Goal: Find specific page/section: Find specific page/section

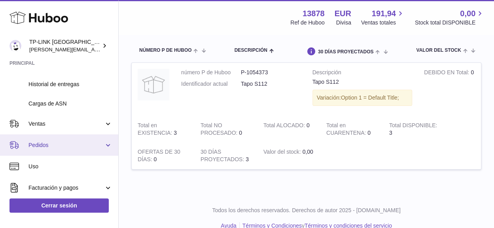
scroll to position [79, 0]
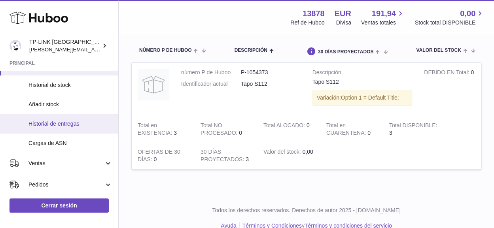
click at [70, 122] on span "Historial de entregas" at bounding box center [70, 124] width 84 height 8
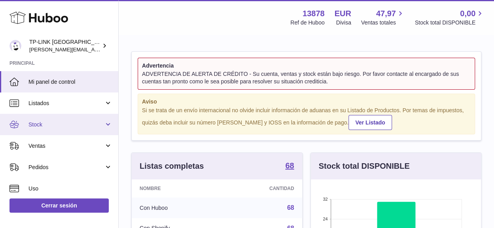
click at [107, 126] on link "Stock" at bounding box center [59, 124] width 118 height 21
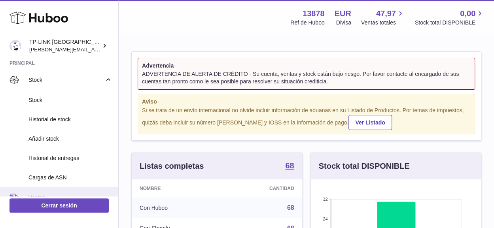
scroll to position [79, 0]
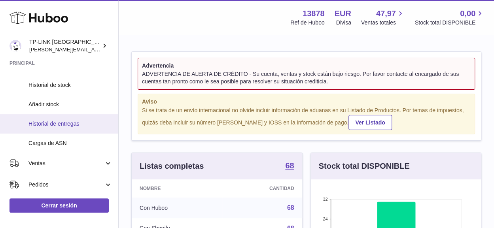
click at [51, 121] on span "Historial de entregas" at bounding box center [70, 124] width 84 height 8
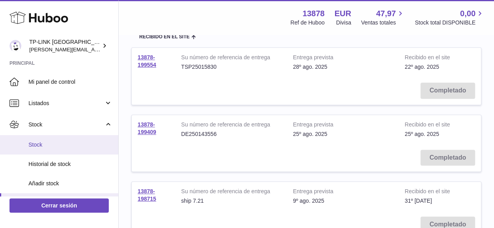
scroll to position [119, 0]
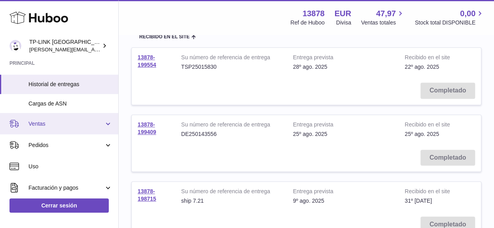
click at [104, 121] on link "Ventas" at bounding box center [59, 123] width 118 height 21
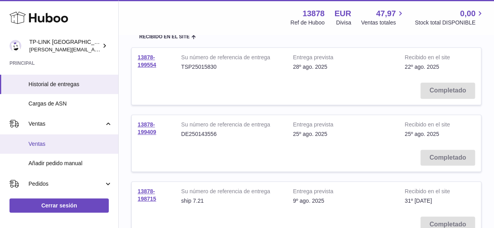
click at [55, 144] on span "Ventas" at bounding box center [70, 144] width 84 height 8
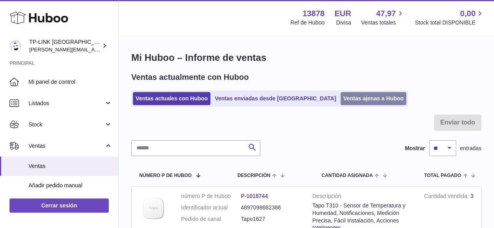
click at [354, 99] on link "Ventas ajenas a Huboo" at bounding box center [373, 98] width 66 height 13
